Goal: Communication & Community: Answer question/provide support

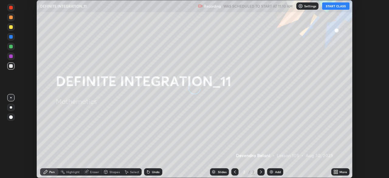
scroll to position [178, 389]
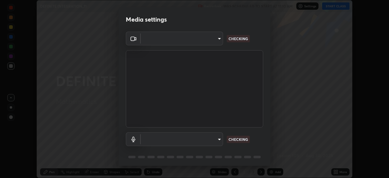
type input "e935e90e6c1ab5daa0dcc92e8481b2929d3357ce8b6dafce0a80e6d5474c7f03"
click at [219, 142] on body "Erase all DEFINITE INTEGRATION_11 Recording WAS SCHEDULED TO START AT 11:10 AM …" at bounding box center [194, 89] width 389 height 178
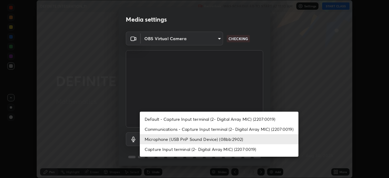
click at [212, 150] on li "Capture Input terminal (2- Digital Array MIC) (2207:0019)" at bounding box center [219, 149] width 159 height 10
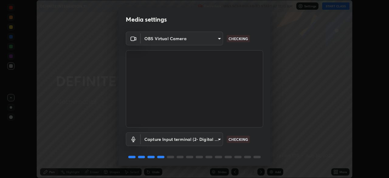
click at [219, 142] on body "Erase all DEFINITE INTEGRATION_11 Recording WAS SCHEDULED TO START AT 11:10 AM …" at bounding box center [194, 89] width 389 height 178
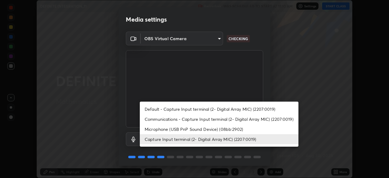
click at [218, 131] on li "Microphone (USB PnP Sound Device) (08bb:2902)" at bounding box center [219, 129] width 159 height 10
type input "c6b3c6d5c3a731f4ec6c3b5194e87e8aea126488fd752eaf3c94a14112842a4e"
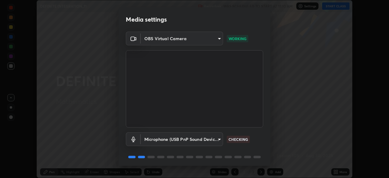
scroll to position [21, 0]
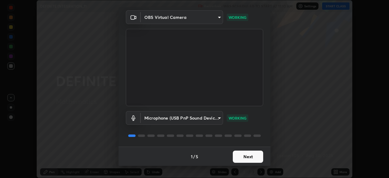
click at [245, 158] on button "Next" at bounding box center [248, 157] width 30 height 12
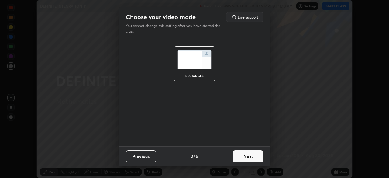
click at [252, 157] on button "Next" at bounding box center [248, 156] width 30 height 12
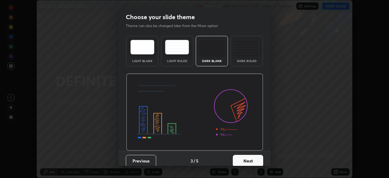
click at [257, 162] on button "Next" at bounding box center [248, 161] width 30 height 12
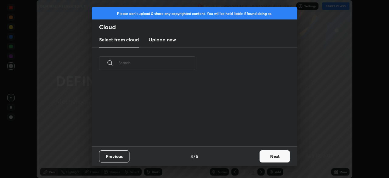
click at [271, 159] on button "Next" at bounding box center [275, 156] width 30 height 12
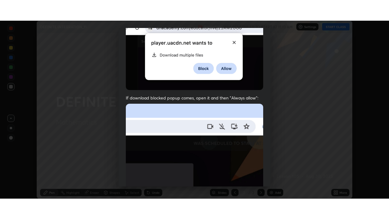
scroll to position [145, 0]
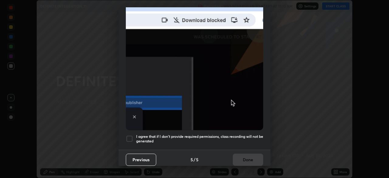
click at [131, 136] on div at bounding box center [129, 138] width 7 height 7
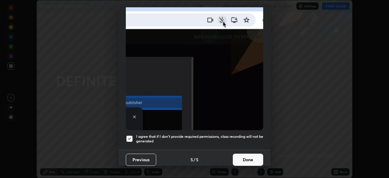
click at [243, 157] on button "Done" at bounding box center [248, 160] width 30 height 12
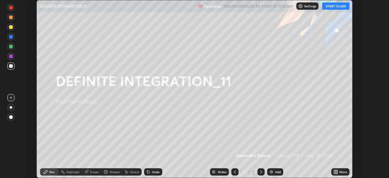
click at [342, 4] on button "START CLASS" at bounding box center [335, 5] width 27 height 7
click at [343, 6] on button "START CLASS" at bounding box center [335, 5] width 27 height 7
click at [276, 172] on div "Add" at bounding box center [278, 171] width 6 height 3
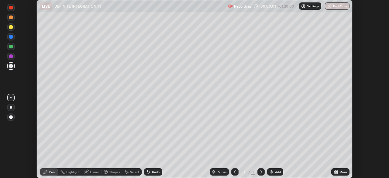
click at [338, 173] on icon at bounding box center [337, 173] width 2 height 2
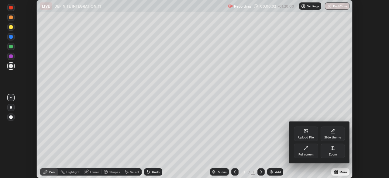
click at [306, 155] on div "Full screen" at bounding box center [306, 154] width 15 height 3
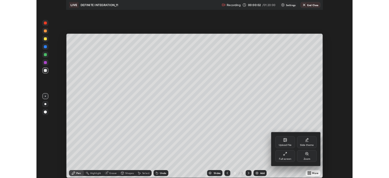
scroll to position [219, 389]
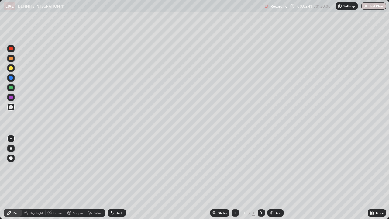
click at [12, 58] on div at bounding box center [11, 59] width 4 height 4
click at [116, 178] on div "Undo" at bounding box center [120, 212] width 8 height 3
click at [10, 75] on div at bounding box center [10, 77] width 7 height 7
click at [9, 90] on div at bounding box center [10, 87] width 7 height 7
click at [118, 178] on div "Undo" at bounding box center [120, 212] width 8 height 3
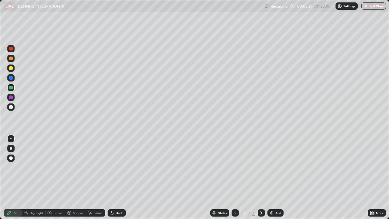
click at [11, 97] on div at bounding box center [11, 98] width 4 height 4
click at [11, 70] on div at bounding box center [11, 68] width 4 height 4
click at [101, 178] on div "Select" at bounding box center [95, 212] width 19 height 7
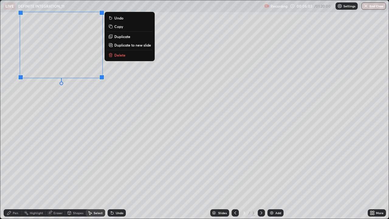
click at [18, 178] on div "Pen" at bounding box center [13, 212] width 18 height 7
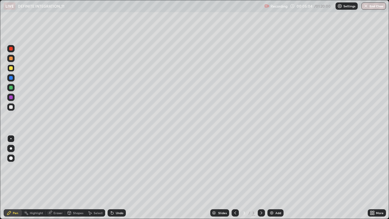
click at [11, 80] on div at bounding box center [10, 77] width 7 height 7
click at [12, 71] on div at bounding box center [10, 67] width 7 height 7
click at [57, 178] on div "Eraser" at bounding box center [58, 212] width 9 height 3
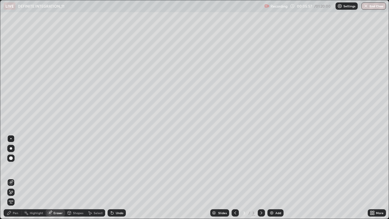
click at [14, 178] on div "Pen" at bounding box center [13, 212] width 18 height 7
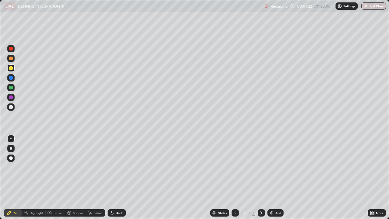
click at [305, 178] on div "Slides 3 / 3 Add" at bounding box center [247, 213] width 242 height 12
click at [12, 61] on div at bounding box center [10, 58] width 7 height 7
click at [55, 178] on div "Eraser" at bounding box center [55, 212] width 19 height 7
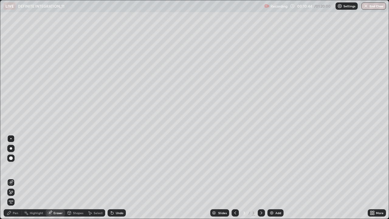
click at [16, 178] on div "Pen" at bounding box center [15, 212] width 5 height 3
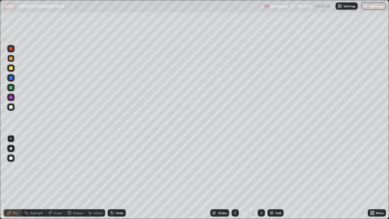
click at [52, 178] on icon at bounding box center [49, 212] width 5 height 5
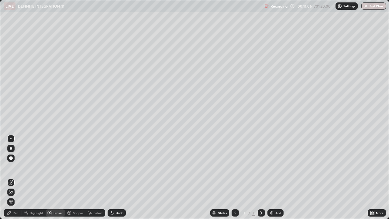
click at [15, 178] on div "Pen" at bounding box center [15, 212] width 5 height 3
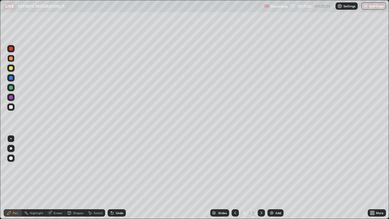
click at [57, 178] on div "Eraser" at bounding box center [55, 212] width 19 height 7
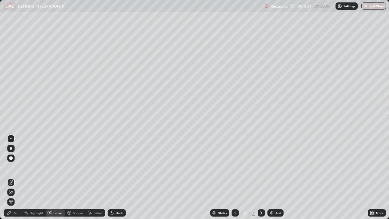
click at [14, 178] on div "Pen" at bounding box center [13, 212] width 18 height 7
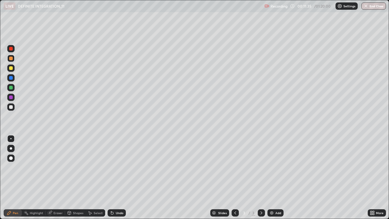
click at [16, 178] on div "Pen" at bounding box center [15, 212] width 5 height 3
click at [56, 178] on div "Eraser" at bounding box center [58, 212] width 9 height 3
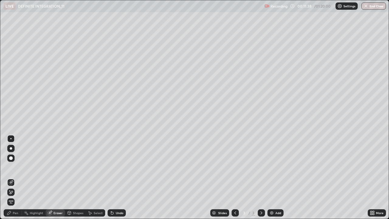
click at [13, 178] on div "Pen" at bounding box center [13, 212] width 18 height 7
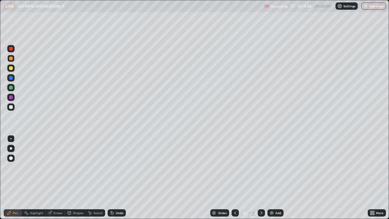
click at [54, 178] on div "Eraser" at bounding box center [58, 212] width 9 height 3
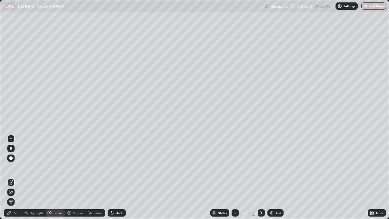
click at [14, 178] on div "Pen" at bounding box center [13, 212] width 18 height 7
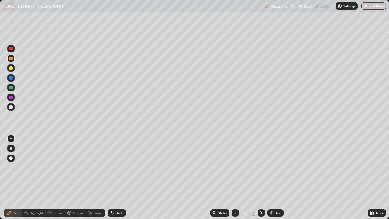
click at [97, 178] on div "Select" at bounding box center [95, 212] width 19 height 7
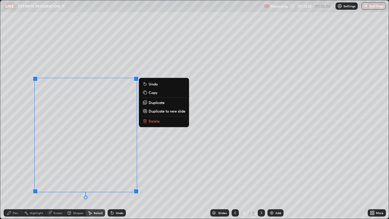
click at [153, 120] on p "Delete" at bounding box center [154, 121] width 11 height 5
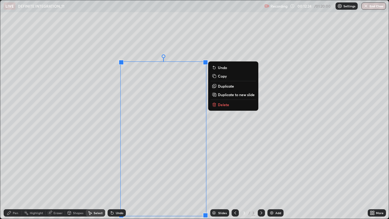
click at [90, 125] on div "0 ° Undo Copy Duplicate Duplicate to new slide Delete" at bounding box center [194, 109] width 389 height 219
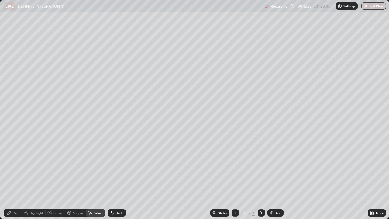
click at [55, 178] on div "Eraser" at bounding box center [58, 212] width 9 height 3
click at [18, 178] on div "Pen" at bounding box center [15, 212] width 5 height 3
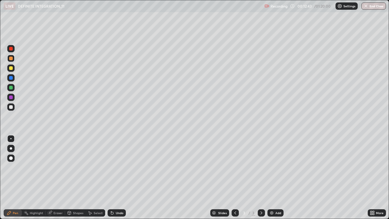
click at [12, 109] on div at bounding box center [10, 106] width 7 height 7
click at [279, 178] on div "Add" at bounding box center [276, 212] width 16 height 7
click at [234, 178] on icon at bounding box center [235, 212] width 5 height 5
click at [111, 178] on icon at bounding box center [112, 213] width 2 height 2
click at [112, 178] on icon at bounding box center [112, 213] width 2 height 2
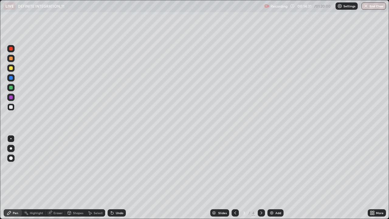
click at [111, 178] on icon at bounding box center [112, 213] width 2 height 2
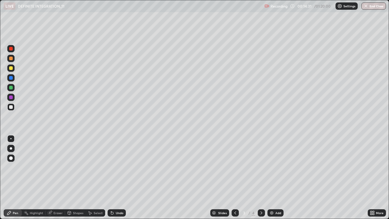
click at [111, 178] on icon at bounding box center [112, 213] width 2 height 2
click at [110, 178] on icon at bounding box center [112, 212] width 5 height 5
click at [116, 178] on div "Undo" at bounding box center [120, 212] width 8 height 3
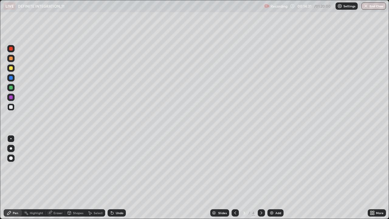
click at [118, 178] on div "Undo" at bounding box center [120, 212] width 8 height 3
click at [117, 178] on div "Undo" at bounding box center [120, 212] width 8 height 3
click at [11, 98] on div at bounding box center [11, 98] width 4 height 4
click at [12, 50] on div at bounding box center [11, 49] width 4 height 4
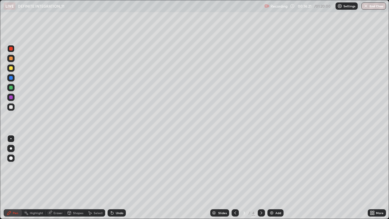
click at [259, 178] on div at bounding box center [261, 212] width 7 height 7
click at [8, 70] on div at bounding box center [10, 67] width 7 height 7
click at [13, 51] on div at bounding box center [10, 48] width 7 height 7
click at [11, 59] on div at bounding box center [11, 59] width 4 height 4
click at [12, 69] on div at bounding box center [11, 68] width 4 height 4
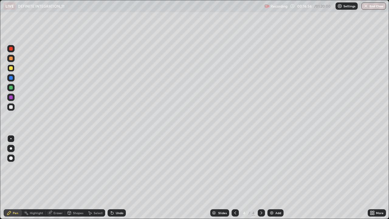
click at [11, 51] on div at bounding box center [10, 48] width 7 height 7
click at [12, 50] on div at bounding box center [11, 49] width 4 height 4
click at [11, 75] on div at bounding box center [10, 77] width 7 height 7
click at [12, 89] on div at bounding box center [11, 88] width 4 height 4
click at [11, 51] on div at bounding box center [10, 48] width 7 height 7
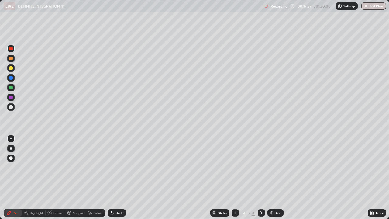
click at [12, 78] on div at bounding box center [11, 78] width 4 height 4
click at [56, 178] on div "Eraser" at bounding box center [58, 212] width 9 height 3
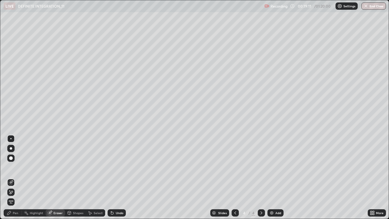
click at [17, 178] on div "Pen" at bounding box center [15, 212] width 5 height 3
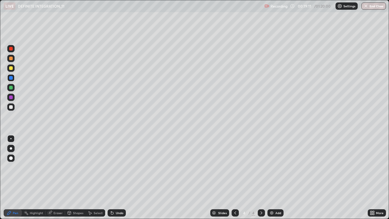
click at [13, 49] on div at bounding box center [10, 48] width 7 height 7
click at [11, 49] on div at bounding box center [11, 49] width 4 height 4
click at [14, 70] on div at bounding box center [10, 67] width 7 height 7
click at [13, 52] on div at bounding box center [10, 48] width 7 height 7
click at [11, 52] on div at bounding box center [10, 48] width 7 height 7
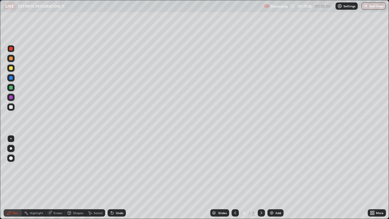
click at [11, 61] on div at bounding box center [10, 58] width 7 height 7
click at [14, 110] on div at bounding box center [10, 107] width 7 height 10
click at [11, 78] on div at bounding box center [11, 78] width 4 height 4
click at [274, 178] on div "Add" at bounding box center [276, 212] width 16 height 7
click at [9, 91] on div at bounding box center [10, 87] width 7 height 7
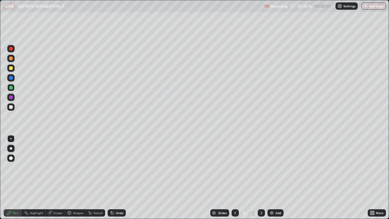
click at [58, 178] on div "Eraser" at bounding box center [58, 212] width 9 height 3
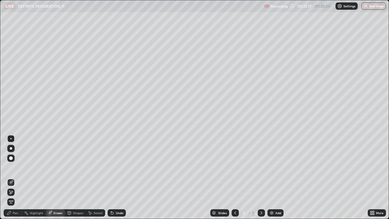
click at [15, 178] on div "Pen" at bounding box center [13, 212] width 18 height 7
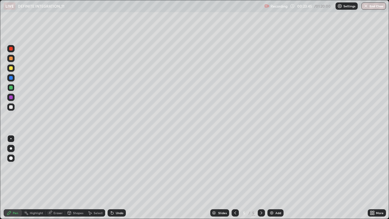
click at [63, 178] on div "Eraser" at bounding box center [55, 212] width 19 height 7
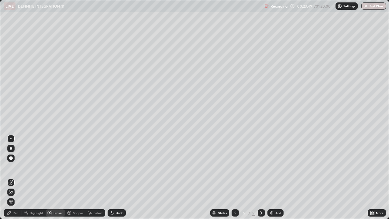
click at [13, 178] on div "Pen" at bounding box center [15, 212] width 5 height 3
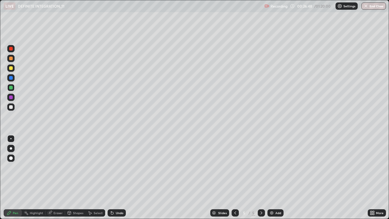
click at [12, 71] on div at bounding box center [10, 67] width 7 height 7
click at [9, 100] on div at bounding box center [10, 97] width 7 height 7
click at [10, 80] on div at bounding box center [10, 77] width 7 height 7
click at [12, 88] on div at bounding box center [11, 88] width 4 height 4
click at [11, 59] on div at bounding box center [11, 59] width 4 height 4
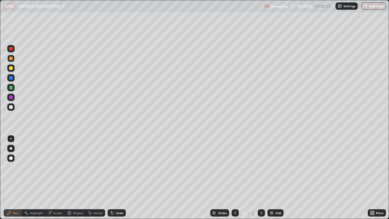
click at [123, 178] on div "Undo" at bounding box center [117, 212] width 18 height 7
click at [79, 178] on div "Shapes" at bounding box center [78, 212] width 10 height 3
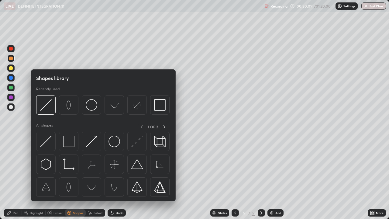
click at [60, 178] on div "Eraser" at bounding box center [58, 212] width 9 height 3
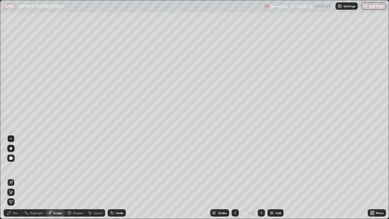
click at [16, 178] on div "Pen" at bounding box center [15, 212] width 5 height 3
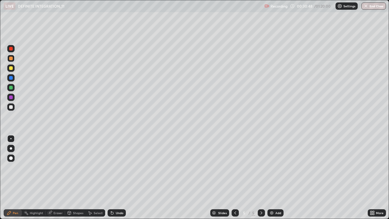
click at [11, 68] on div at bounding box center [11, 68] width 4 height 4
click at [13, 80] on div at bounding box center [10, 77] width 7 height 7
click at [58, 178] on div "Eraser" at bounding box center [58, 212] width 9 height 3
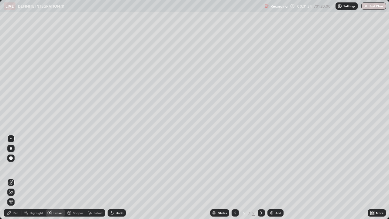
click at [13, 178] on div "Pen" at bounding box center [15, 212] width 5 height 3
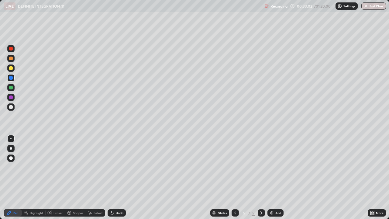
click at [54, 178] on div "Eraser" at bounding box center [58, 212] width 9 height 3
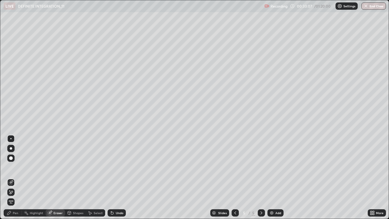
click at [14, 178] on div "Pen" at bounding box center [15, 212] width 5 height 3
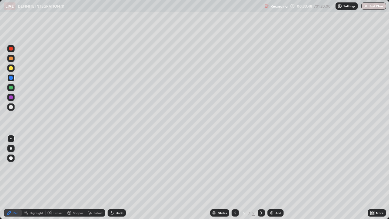
click at [58, 178] on div "Eraser" at bounding box center [58, 212] width 9 height 3
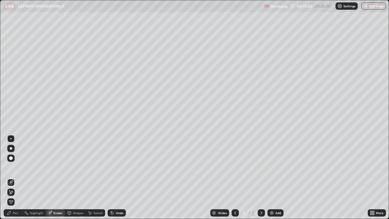
click at [15, 178] on div "Pen" at bounding box center [13, 212] width 18 height 7
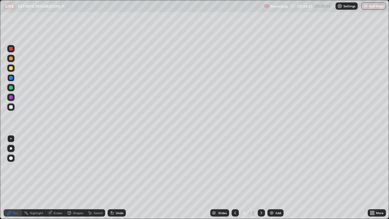
click at [11, 79] on div at bounding box center [11, 78] width 4 height 4
click at [11, 89] on div at bounding box center [11, 88] width 4 height 4
click at [12, 71] on div at bounding box center [10, 67] width 7 height 7
click at [269, 178] on img at bounding box center [271, 212] width 5 height 5
click at [12, 78] on div at bounding box center [11, 78] width 4 height 4
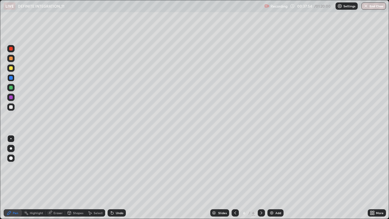
click at [11, 88] on div at bounding box center [11, 88] width 4 height 4
click at [12, 79] on div at bounding box center [11, 78] width 4 height 4
click at [13, 108] on div at bounding box center [10, 106] width 7 height 7
click at [52, 178] on div "Eraser" at bounding box center [55, 212] width 19 height 7
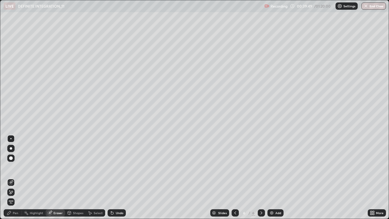
click at [19, 178] on div "Pen" at bounding box center [13, 212] width 18 height 7
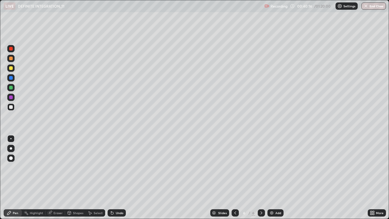
click at [118, 178] on div "Undo" at bounding box center [120, 212] width 8 height 3
click at [115, 178] on div "Undo" at bounding box center [117, 212] width 18 height 7
click at [116, 178] on div "Undo" at bounding box center [120, 212] width 8 height 3
click at [117, 178] on div "Undo" at bounding box center [120, 212] width 8 height 3
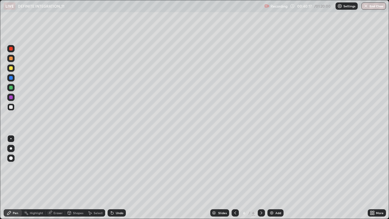
click at [117, 178] on div "Undo" at bounding box center [120, 212] width 8 height 3
click at [114, 178] on div "Undo" at bounding box center [117, 212] width 18 height 7
click at [114, 178] on icon at bounding box center [112, 212] width 5 height 5
click at [114, 178] on div "Undo" at bounding box center [117, 212] width 18 height 7
click at [116, 178] on div "Undo" at bounding box center [120, 212] width 8 height 3
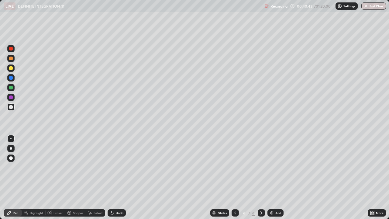
click at [116, 178] on div "Undo" at bounding box center [120, 212] width 8 height 3
click at [115, 178] on div "Undo" at bounding box center [117, 212] width 18 height 7
click at [116, 178] on div "Undo" at bounding box center [117, 212] width 18 height 7
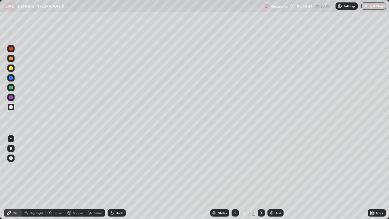
click at [116, 178] on div "Undo" at bounding box center [117, 212] width 18 height 7
click at [117, 178] on div "Undo" at bounding box center [117, 212] width 18 height 7
click at [118, 178] on div "Undo" at bounding box center [117, 212] width 18 height 7
click at [119, 178] on div "Undo" at bounding box center [117, 212] width 18 height 7
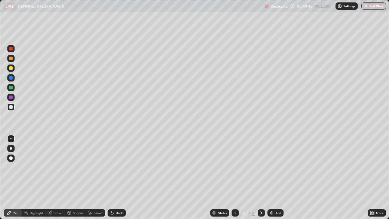
click at [119, 178] on div "Undo" at bounding box center [117, 212] width 18 height 7
click at [119, 178] on div "Undo" at bounding box center [115, 213] width 21 height 12
click at [119, 178] on div "Undo" at bounding box center [117, 212] width 18 height 7
click at [119, 178] on div "Undo" at bounding box center [115, 213] width 21 height 12
click at [119, 178] on div "Undo" at bounding box center [117, 212] width 18 height 7
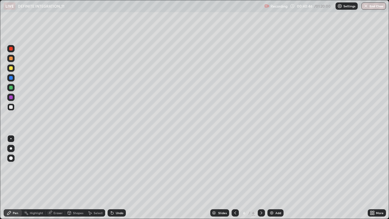
click at [119, 178] on div "Undo" at bounding box center [117, 212] width 18 height 7
click at [118, 178] on div "Undo" at bounding box center [115, 213] width 21 height 12
click at [117, 178] on div "Undo" at bounding box center [115, 213] width 21 height 12
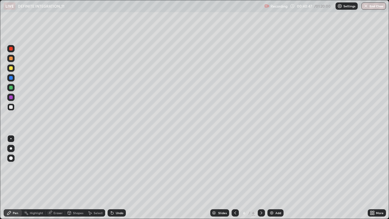
click at [118, 178] on div "Undo" at bounding box center [115, 213] width 21 height 12
click at [12, 69] on div at bounding box center [11, 68] width 4 height 4
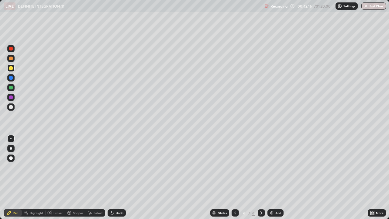
click at [12, 78] on div at bounding box center [11, 78] width 4 height 4
click at [10, 107] on div at bounding box center [11, 107] width 4 height 4
click at [61, 178] on div "Eraser" at bounding box center [58, 212] width 9 height 3
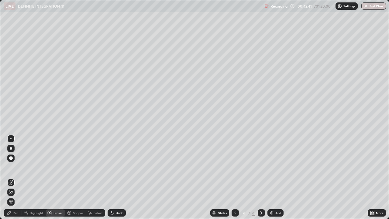
click at [19, 178] on div "Pen" at bounding box center [13, 212] width 18 height 7
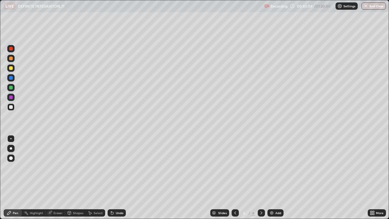
click at [113, 178] on icon at bounding box center [112, 212] width 5 height 5
click at [111, 178] on icon at bounding box center [112, 213] width 2 height 2
click at [113, 178] on icon at bounding box center [112, 212] width 5 height 5
click at [114, 178] on div "Undo" at bounding box center [117, 212] width 18 height 7
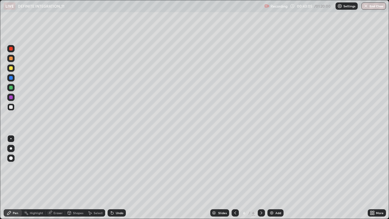
click at [114, 178] on div "Undo" at bounding box center [117, 212] width 18 height 7
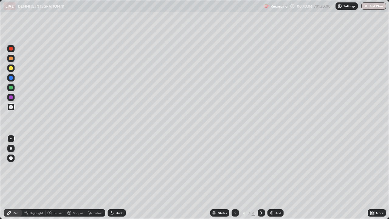
click at [114, 178] on div "Undo" at bounding box center [117, 212] width 18 height 7
click at [113, 178] on div "Undo" at bounding box center [117, 212] width 18 height 7
click at [111, 178] on icon at bounding box center [111, 211] width 1 height 1
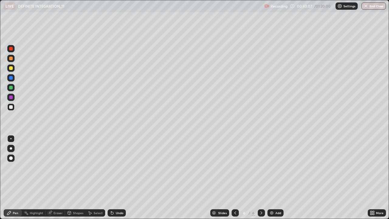
click at [113, 178] on icon at bounding box center [112, 212] width 5 height 5
click at [111, 178] on icon at bounding box center [111, 211] width 1 height 1
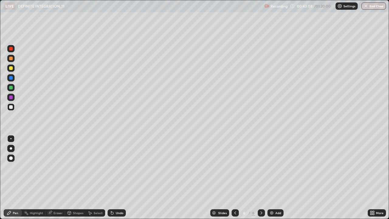
click at [113, 178] on icon at bounding box center [112, 212] width 5 height 5
click at [111, 178] on icon at bounding box center [111, 211] width 1 height 1
click at [111, 178] on icon at bounding box center [112, 213] width 2 height 2
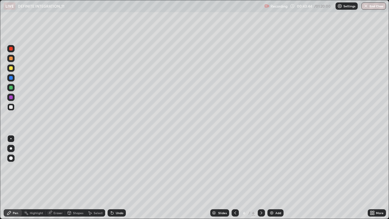
click at [10, 75] on div at bounding box center [10, 77] width 7 height 7
click at [269, 178] on div "Add" at bounding box center [276, 212] width 16 height 7
click at [11, 58] on div at bounding box center [11, 59] width 4 height 4
click at [118, 178] on div "Undo" at bounding box center [120, 212] width 8 height 3
click at [117, 178] on div "Undo" at bounding box center [120, 212] width 8 height 3
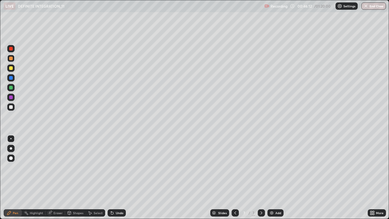
click at [116, 178] on div "Undo" at bounding box center [120, 212] width 8 height 3
click at [14, 108] on div at bounding box center [10, 106] width 7 height 7
click at [120, 178] on div "Undo" at bounding box center [120, 212] width 8 height 3
click at [120, 178] on div "Undo" at bounding box center [117, 212] width 18 height 7
click at [122, 178] on div "Undo" at bounding box center [117, 212] width 18 height 7
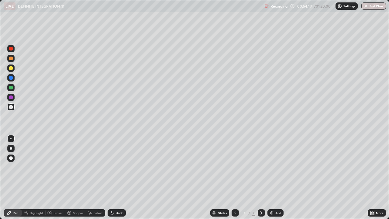
click at [12, 60] on div at bounding box center [11, 59] width 4 height 4
click at [117, 178] on div "Undo" at bounding box center [120, 212] width 8 height 3
click at [116, 178] on div "Undo" at bounding box center [120, 212] width 8 height 3
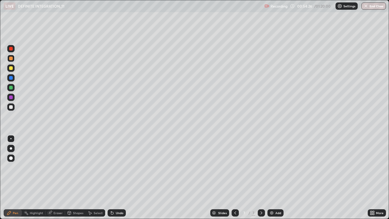
click at [116, 178] on div "Undo" at bounding box center [117, 212] width 18 height 7
click at [115, 178] on div "Undo" at bounding box center [117, 212] width 18 height 7
click at [111, 178] on icon at bounding box center [111, 211] width 1 height 1
click at [12, 108] on div at bounding box center [11, 107] width 4 height 4
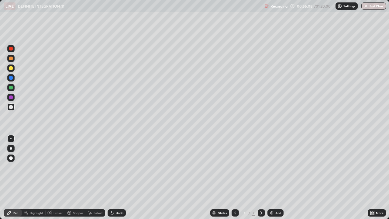
click at [10, 89] on div at bounding box center [11, 88] width 4 height 4
click at [11, 69] on div at bounding box center [11, 68] width 4 height 4
click at [11, 58] on div at bounding box center [11, 59] width 4 height 4
click at [271, 178] on img at bounding box center [271, 212] width 5 height 5
click at [14, 60] on div at bounding box center [10, 58] width 7 height 7
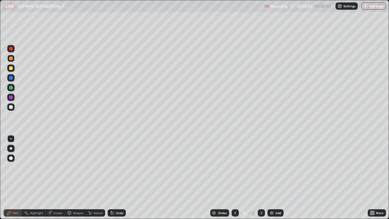
click at [11, 90] on div at bounding box center [10, 87] width 7 height 7
click at [12, 68] on div at bounding box center [11, 68] width 4 height 4
click at [276, 178] on div "Add" at bounding box center [279, 212] width 6 height 3
click at [11, 87] on div at bounding box center [11, 88] width 4 height 4
click at [121, 178] on div "Undo" at bounding box center [120, 212] width 8 height 3
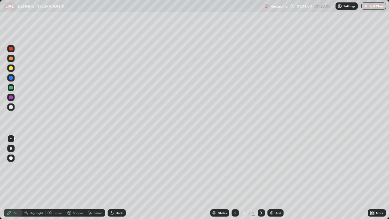
click at [118, 178] on div "Undo" at bounding box center [120, 212] width 8 height 3
click at [118, 178] on div "Undo" at bounding box center [117, 212] width 18 height 7
click at [119, 178] on div "Undo" at bounding box center [120, 212] width 8 height 3
click at [120, 178] on div "Undo" at bounding box center [120, 212] width 8 height 3
click at [12, 110] on div at bounding box center [10, 106] width 7 height 7
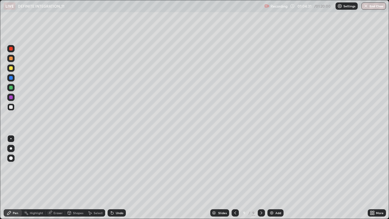
click at [117, 178] on div "Undo" at bounding box center [120, 212] width 8 height 3
click at [11, 68] on div at bounding box center [11, 68] width 4 height 4
click at [12, 59] on div at bounding box center [11, 59] width 4 height 4
click at [12, 68] on div at bounding box center [11, 68] width 4 height 4
click at [10, 88] on div at bounding box center [11, 88] width 4 height 4
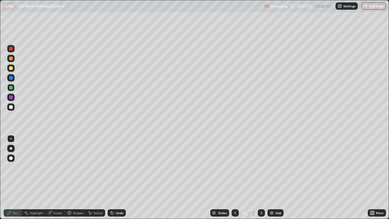
click at [116, 178] on div "Undo" at bounding box center [120, 212] width 8 height 3
click at [118, 178] on div "Undo" at bounding box center [120, 212] width 8 height 3
click at [114, 178] on div "Undo" at bounding box center [117, 212] width 18 height 7
click at [111, 178] on icon at bounding box center [112, 213] width 2 height 2
click at [116, 178] on div "Undo" at bounding box center [117, 212] width 18 height 7
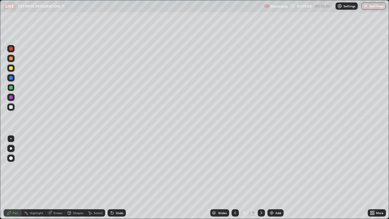
click at [116, 178] on div "Undo" at bounding box center [120, 212] width 8 height 3
click at [114, 178] on div "Undo" at bounding box center [117, 212] width 18 height 7
click at [114, 178] on icon at bounding box center [112, 212] width 5 height 5
click at [111, 178] on icon at bounding box center [112, 213] width 2 height 2
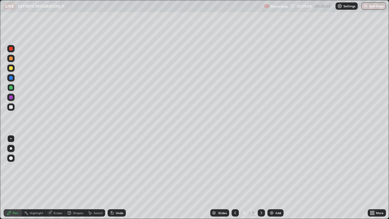
click at [113, 178] on icon at bounding box center [112, 212] width 5 height 5
click at [111, 178] on icon at bounding box center [112, 213] width 2 height 2
click at [110, 178] on icon at bounding box center [112, 212] width 5 height 5
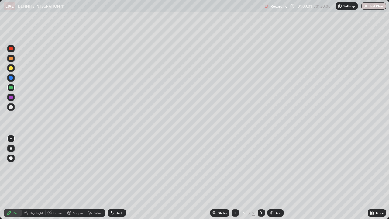
click at [110, 178] on icon at bounding box center [112, 212] width 5 height 5
click at [111, 178] on icon at bounding box center [112, 213] width 2 height 2
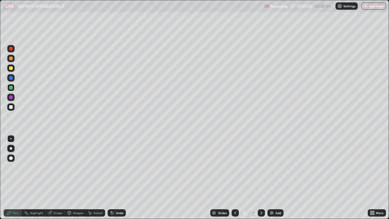
click at [111, 178] on icon at bounding box center [112, 213] width 2 height 2
click at [11, 109] on div at bounding box center [10, 106] width 7 height 7
click at [12, 80] on div at bounding box center [10, 77] width 7 height 7
click at [75, 178] on div "Shapes" at bounding box center [78, 212] width 10 height 3
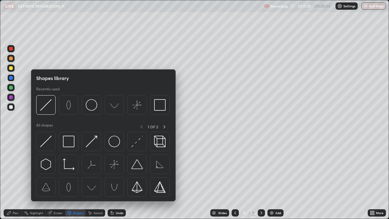
click at [55, 178] on div "Eraser" at bounding box center [58, 212] width 9 height 3
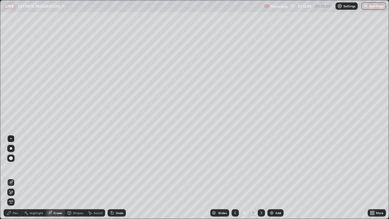
click at [375, 6] on button "End Class" at bounding box center [374, 5] width 25 height 7
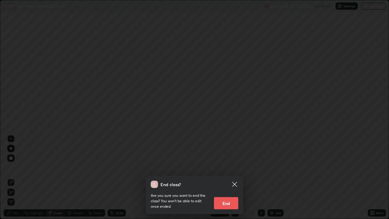
click at [224, 178] on button "End" at bounding box center [226, 203] width 24 height 12
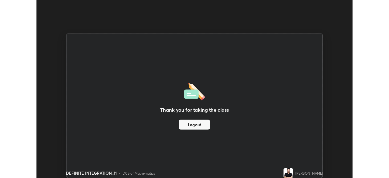
scroll to position [30238, 30027]
